Goal: Find contact information: Find contact information

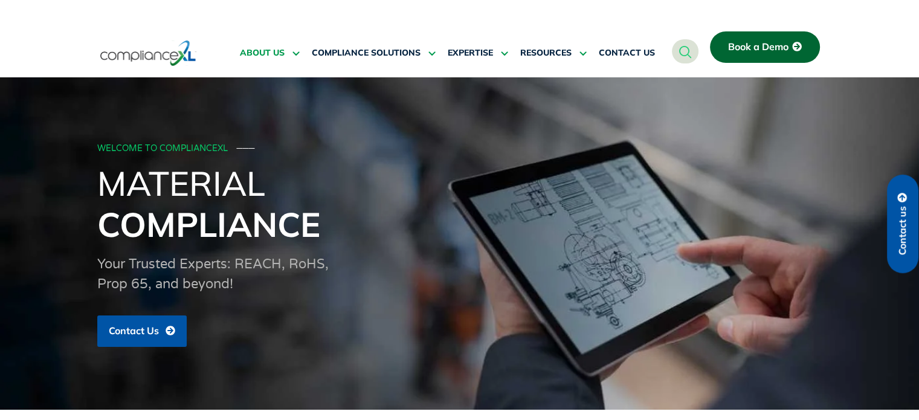
drag, startPoint x: 0, startPoint y: 0, endPoint x: 273, endPoint y: 42, distance: 275.8
click at [273, 42] on link "ABOUT US" at bounding box center [270, 53] width 60 height 29
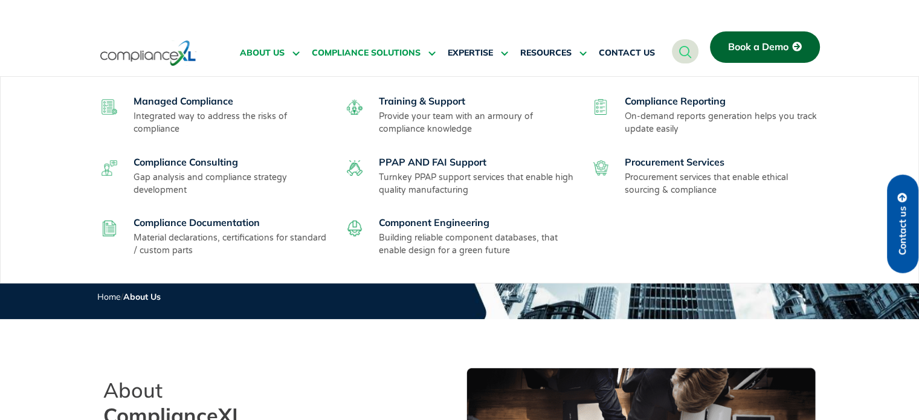
click at [382, 50] on span "COMPLIANCE SOLUTIONS" at bounding box center [366, 53] width 109 height 11
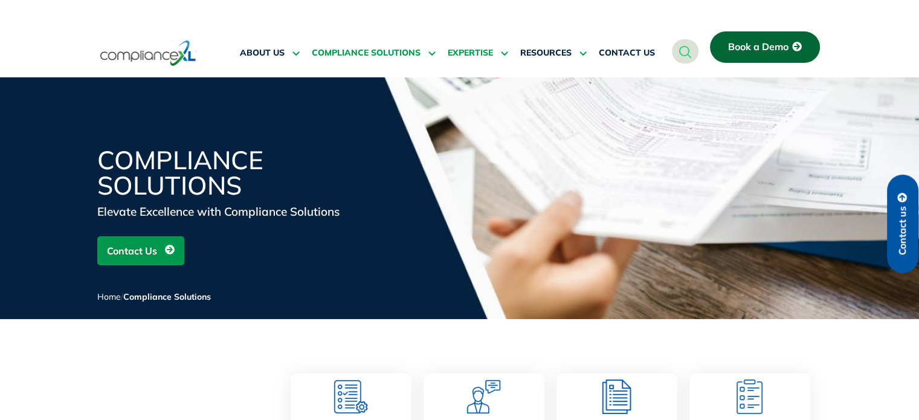
click at [464, 53] on span "EXPERTISE" at bounding box center [470, 53] width 45 height 11
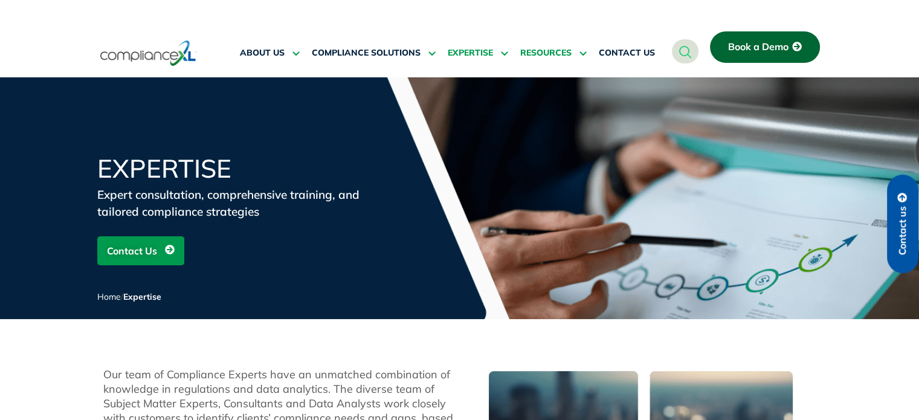
drag, startPoint x: 0, startPoint y: 0, endPoint x: 543, endPoint y: 50, distance: 545.7
click at [543, 50] on span "RESOURCES" at bounding box center [545, 53] width 51 height 11
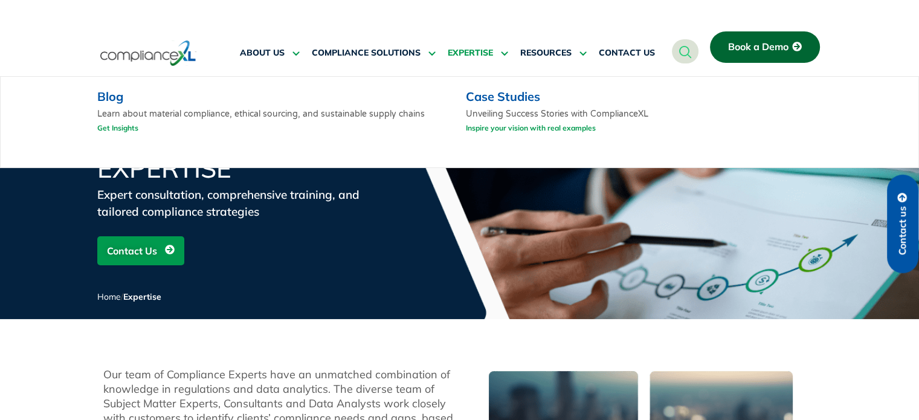
click at [115, 120] on link "Get Insights" at bounding box center [117, 127] width 41 height 15
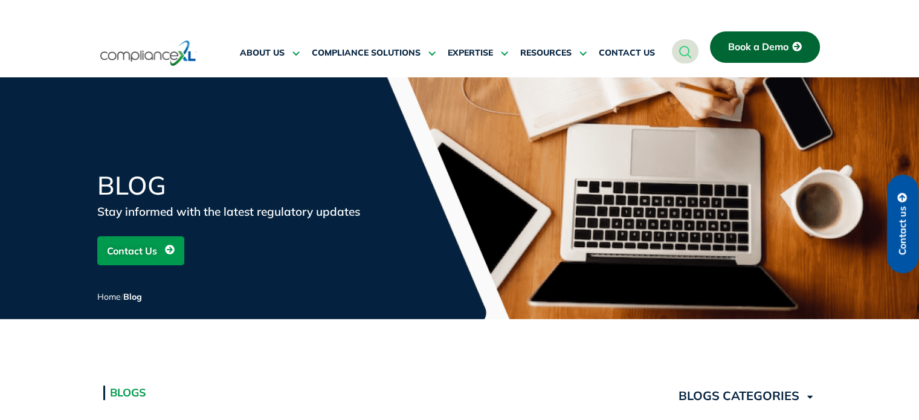
click at [97, 31] on div at bounding box center [163, 52] width 132 height 57
click at [624, 50] on span "CONTACT US" at bounding box center [627, 53] width 56 height 11
